Goal: Book appointment/travel/reservation

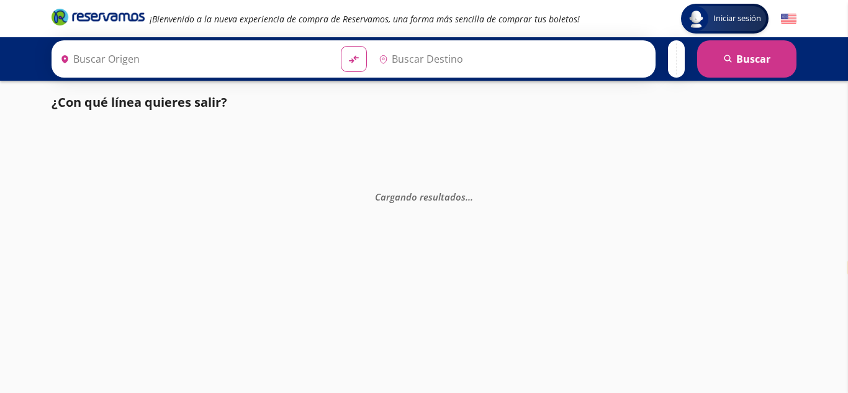
select select "es"
type input "[GEOGRAPHIC_DATA], [GEOGRAPHIC_DATA]"
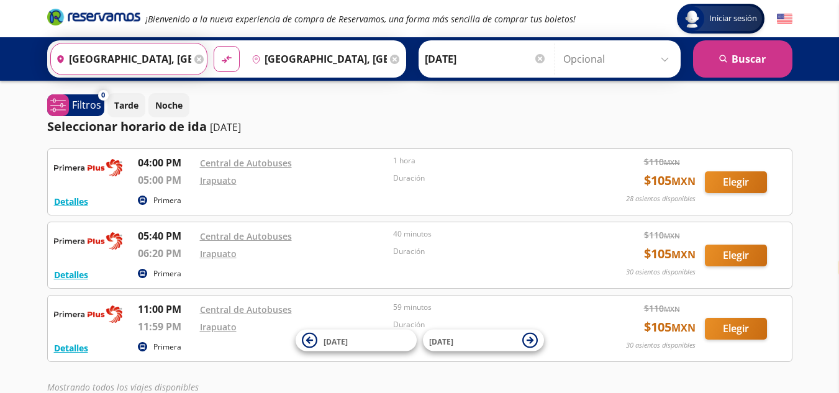
click at [150, 58] on input "[GEOGRAPHIC_DATA], [GEOGRAPHIC_DATA]" at bounding box center [121, 58] width 140 height 31
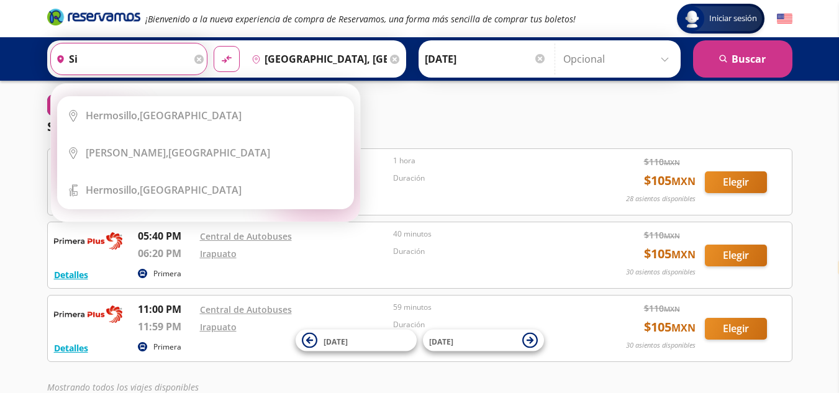
type input "s"
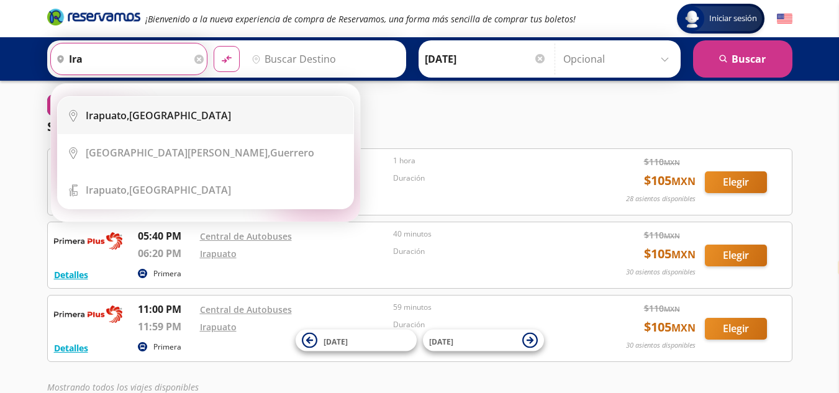
click at [160, 117] on div "[GEOGRAPHIC_DATA], [GEOGRAPHIC_DATA]" at bounding box center [158, 116] width 145 height 14
type input "[GEOGRAPHIC_DATA], [GEOGRAPHIC_DATA]"
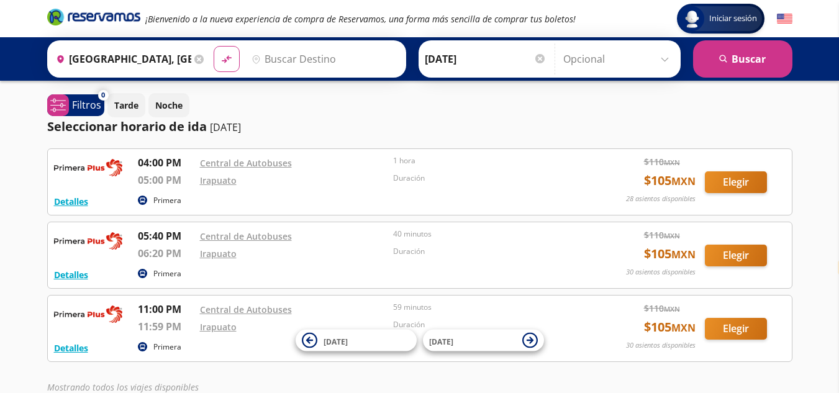
click at [271, 58] on input "Destino" at bounding box center [323, 58] width 153 height 31
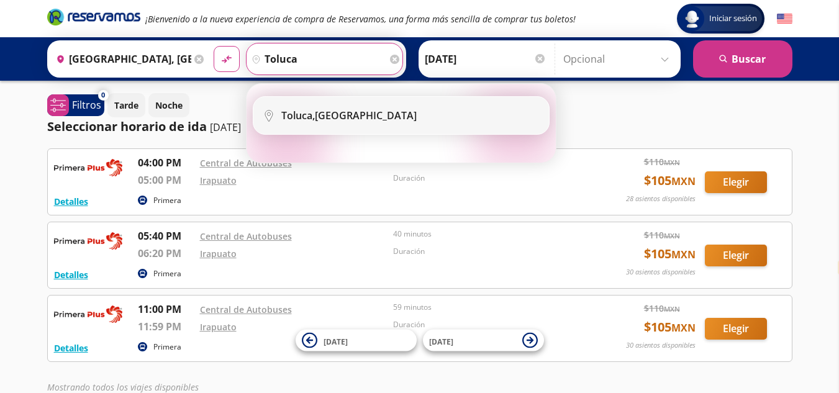
click at [317, 118] on div "Toluca, [GEOGRAPHIC_DATA]" at bounding box center [348, 116] width 135 height 14
type input "Toluca, [GEOGRAPHIC_DATA]"
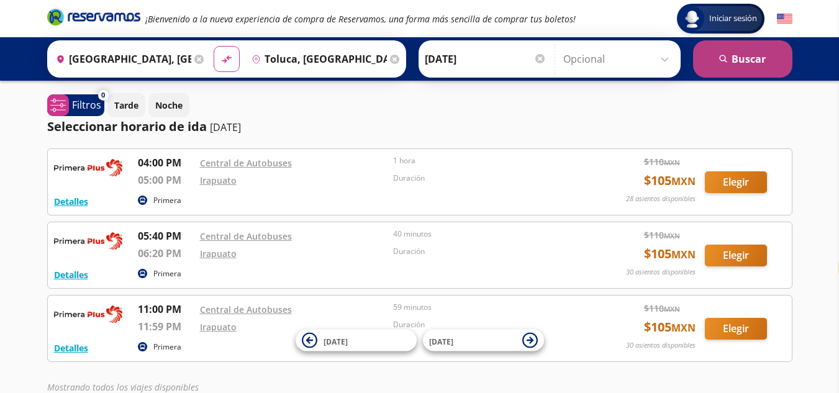
click at [740, 58] on button "search [GEOGRAPHIC_DATA]" at bounding box center [742, 58] width 99 height 37
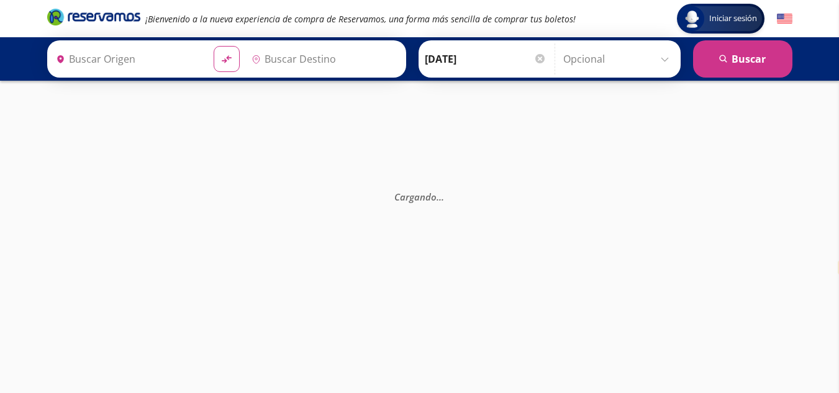
type input "Toluca, [GEOGRAPHIC_DATA]"
type input "[GEOGRAPHIC_DATA], [GEOGRAPHIC_DATA]"
